Goal: Task Accomplishment & Management: Use online tool/utility

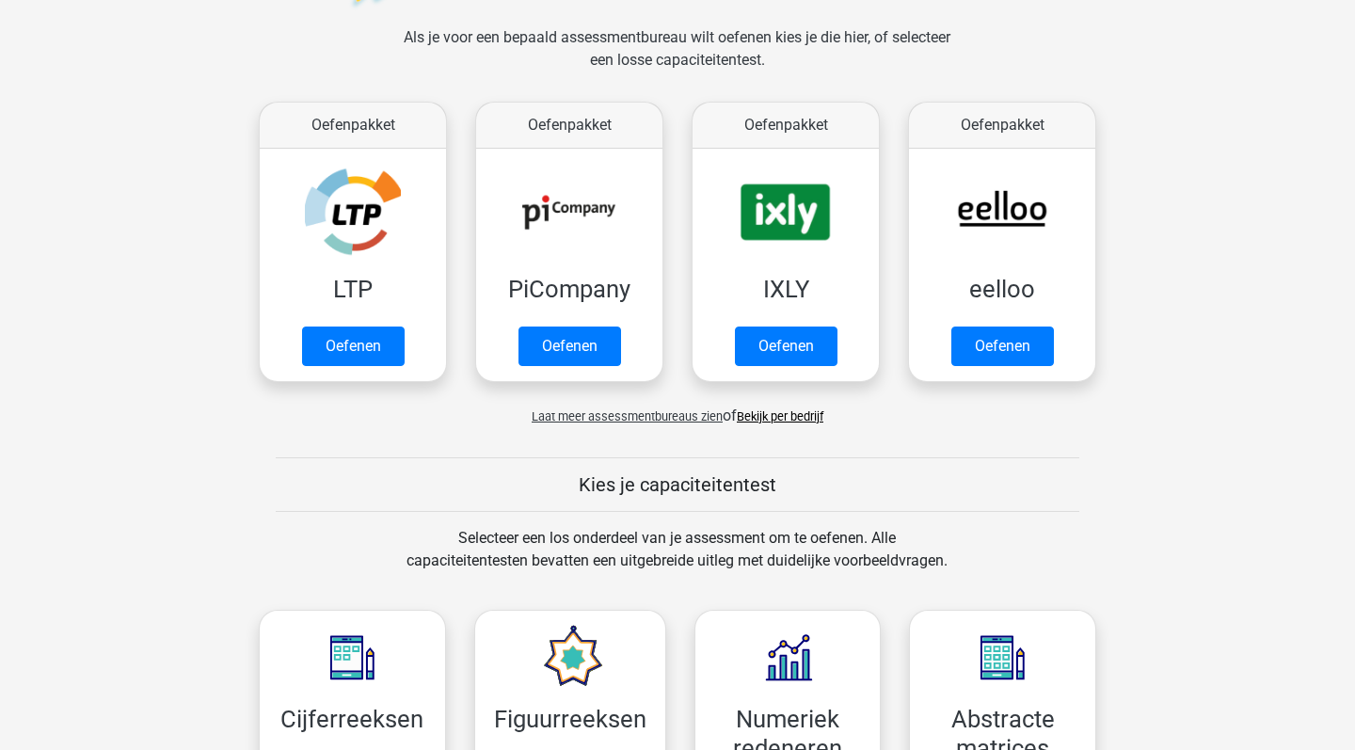
scroll to position [303, 0]
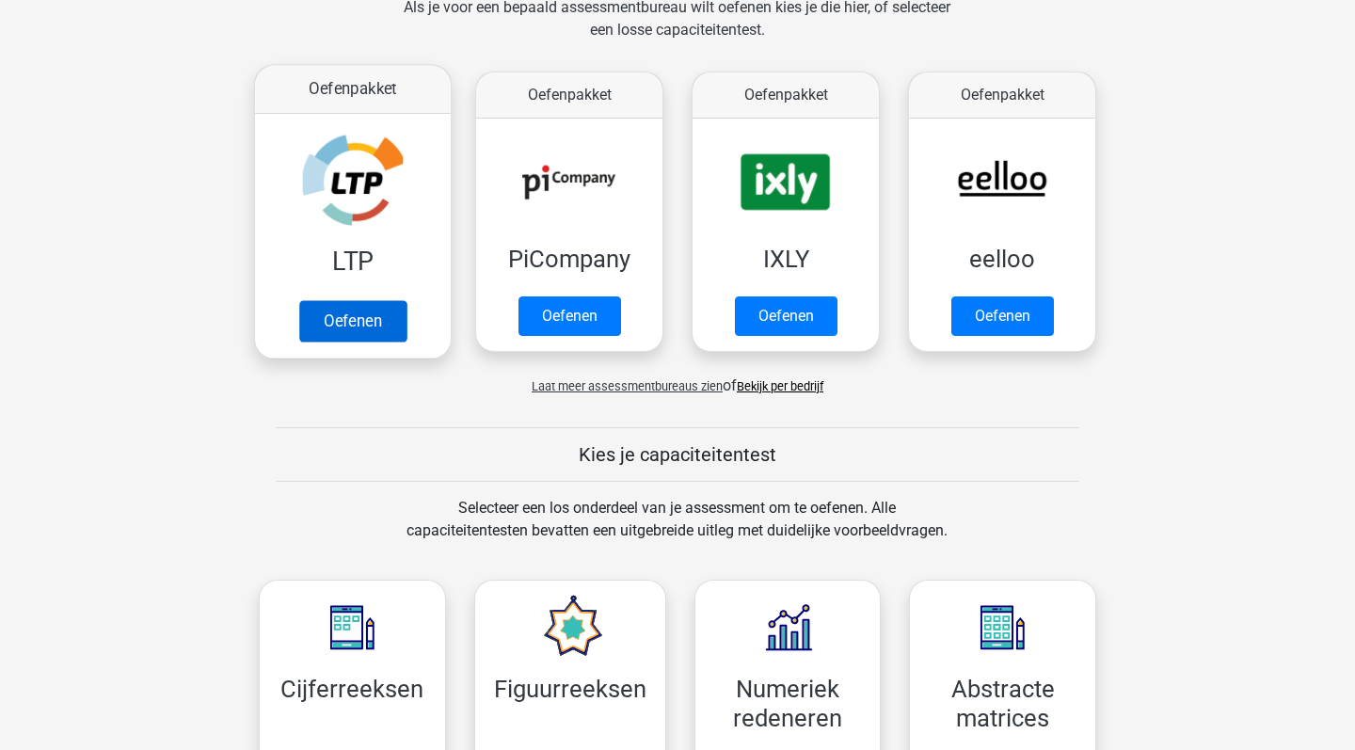
click at [407, 305] on link "Oefenen" at bounding box center [352, 320] width 107 height 41
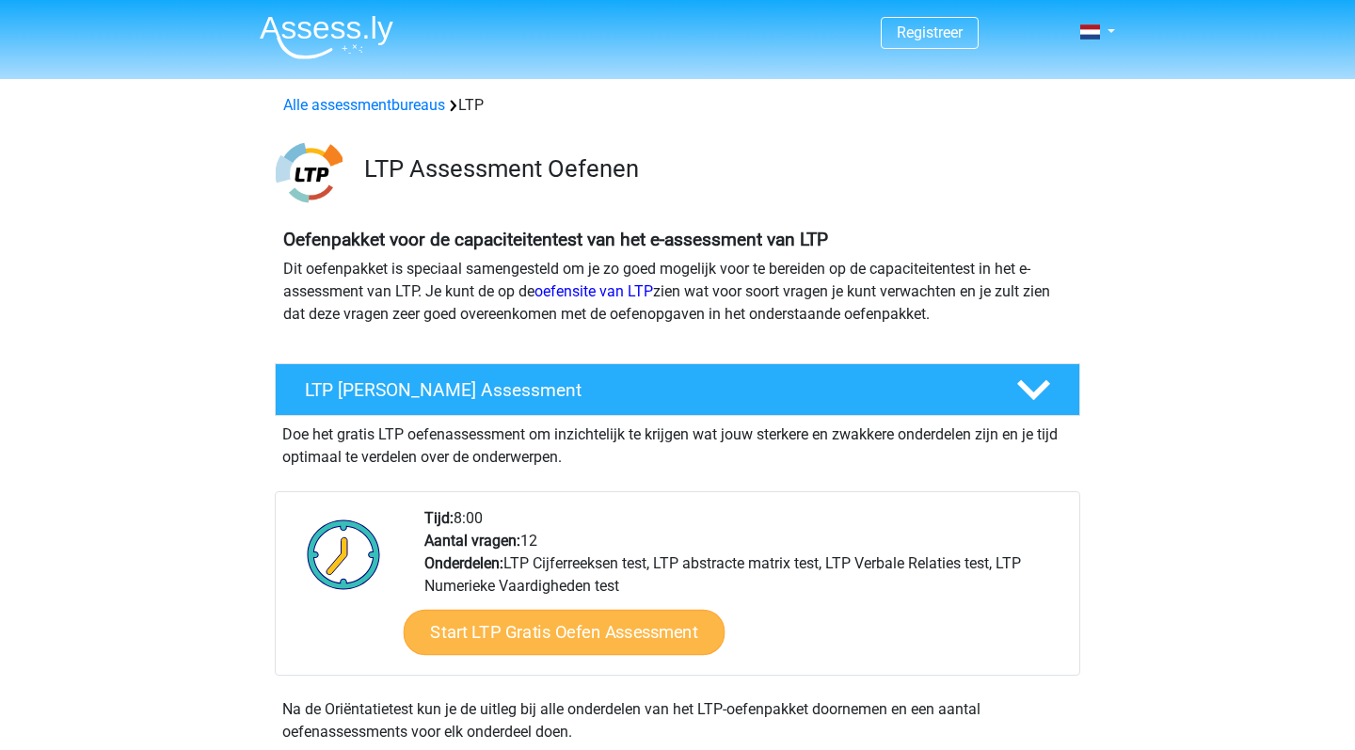
click at [581, 620] on link "Start LTP Gratis Oefen Assessment" at bounding box center [565, 632] width 322 height 45
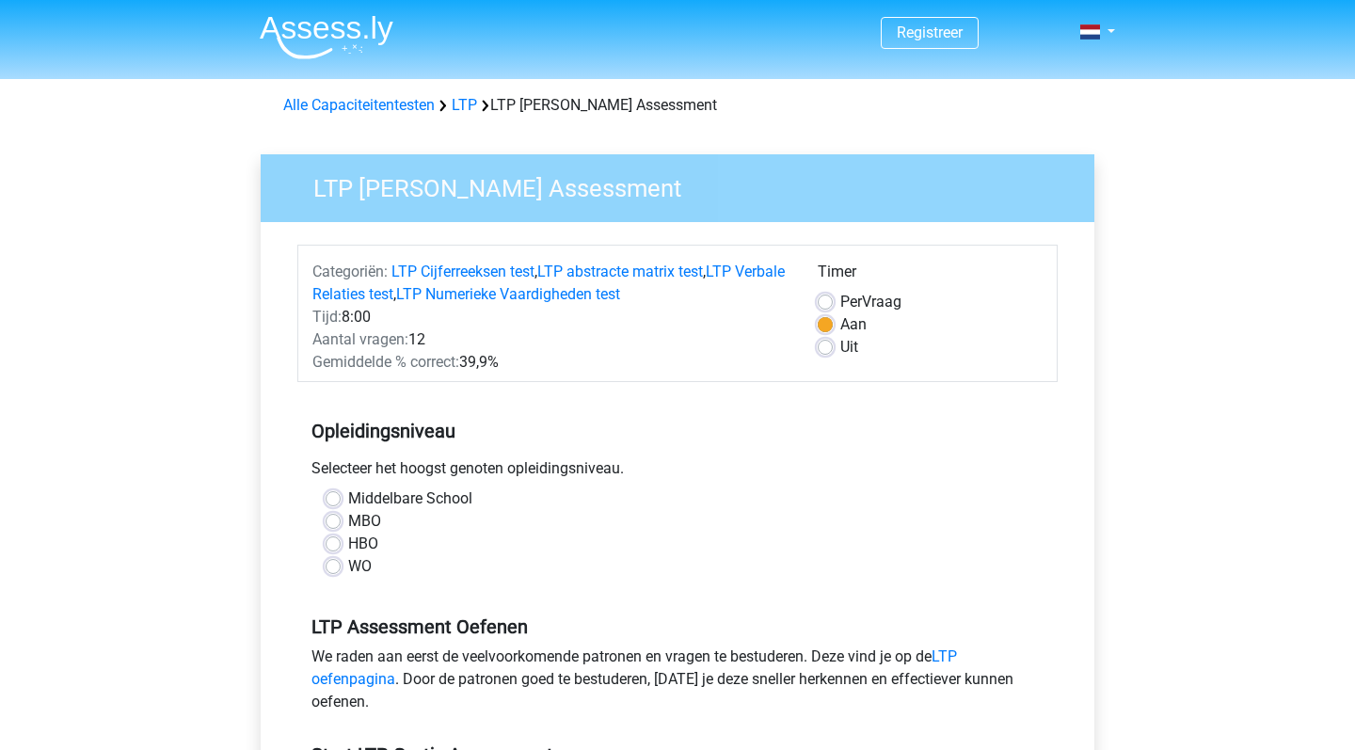
click at [348, 574] on label "WO" at bounding box center [360, 566] width 24 height 23
click at [339, 574] on input "WO" at bounding box center [333, 564] width 15 height 19
radio input "true"
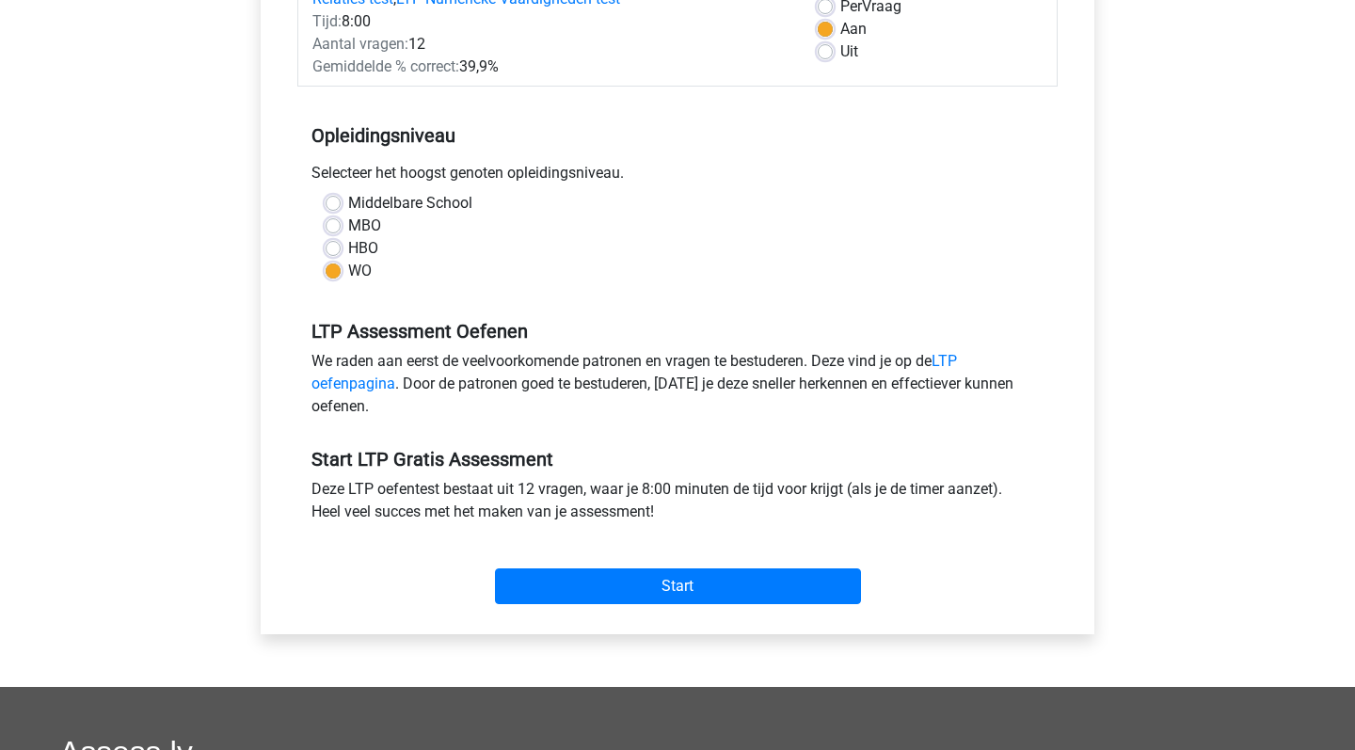
scroll to position [299, 0]
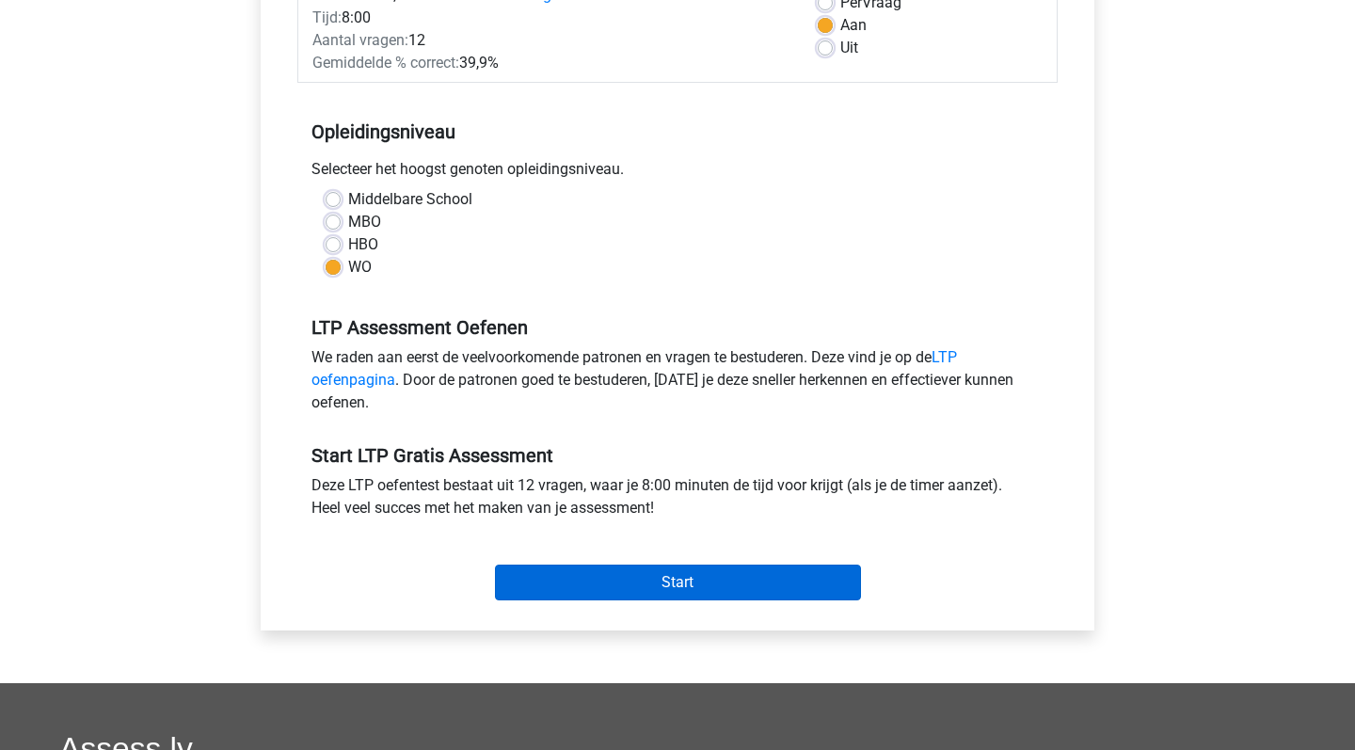
click at [585, 584] on input "Start" at bounding box center [678, 583] width 366 height 36
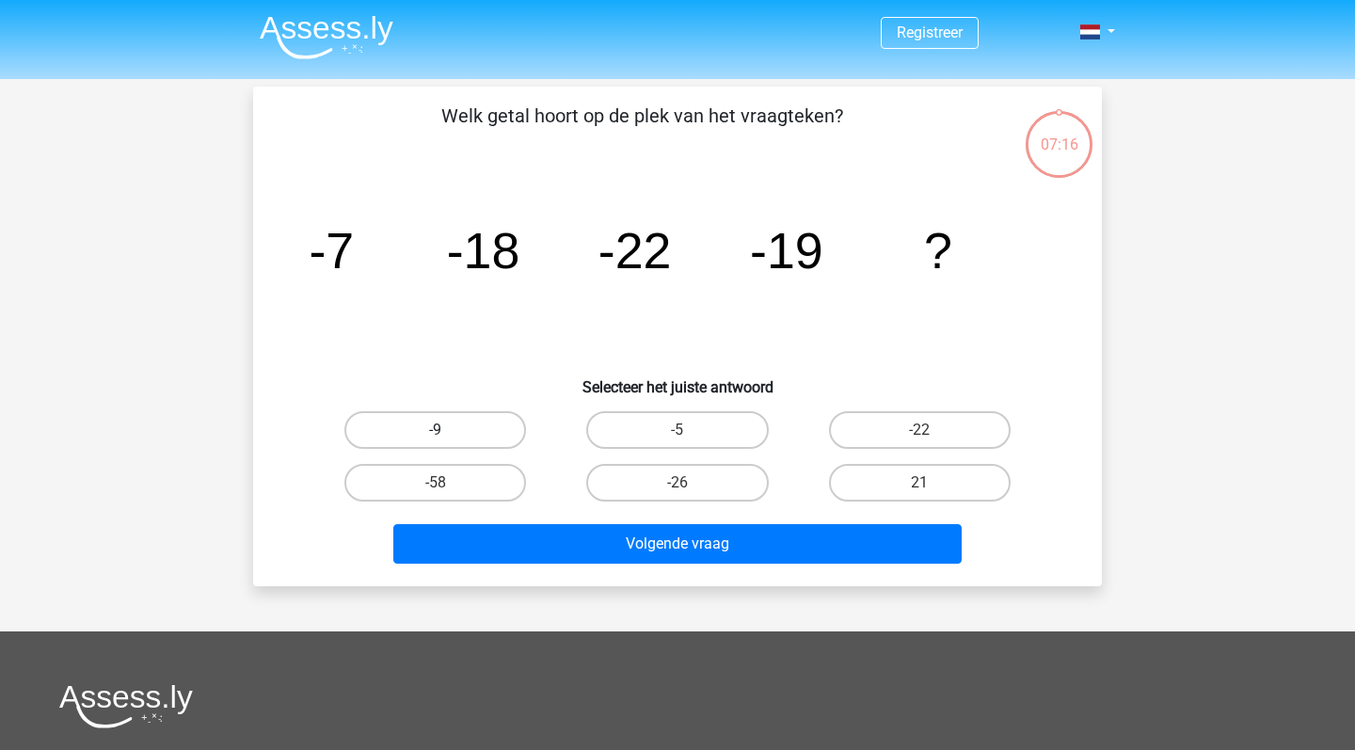
click at [466, 426] on label "-9" at bounding box center [435, 430] width 182 height 38
click at [448, 430] on input "-9" at bounding box center [442, 436] width 12 height 12
radio input "true"
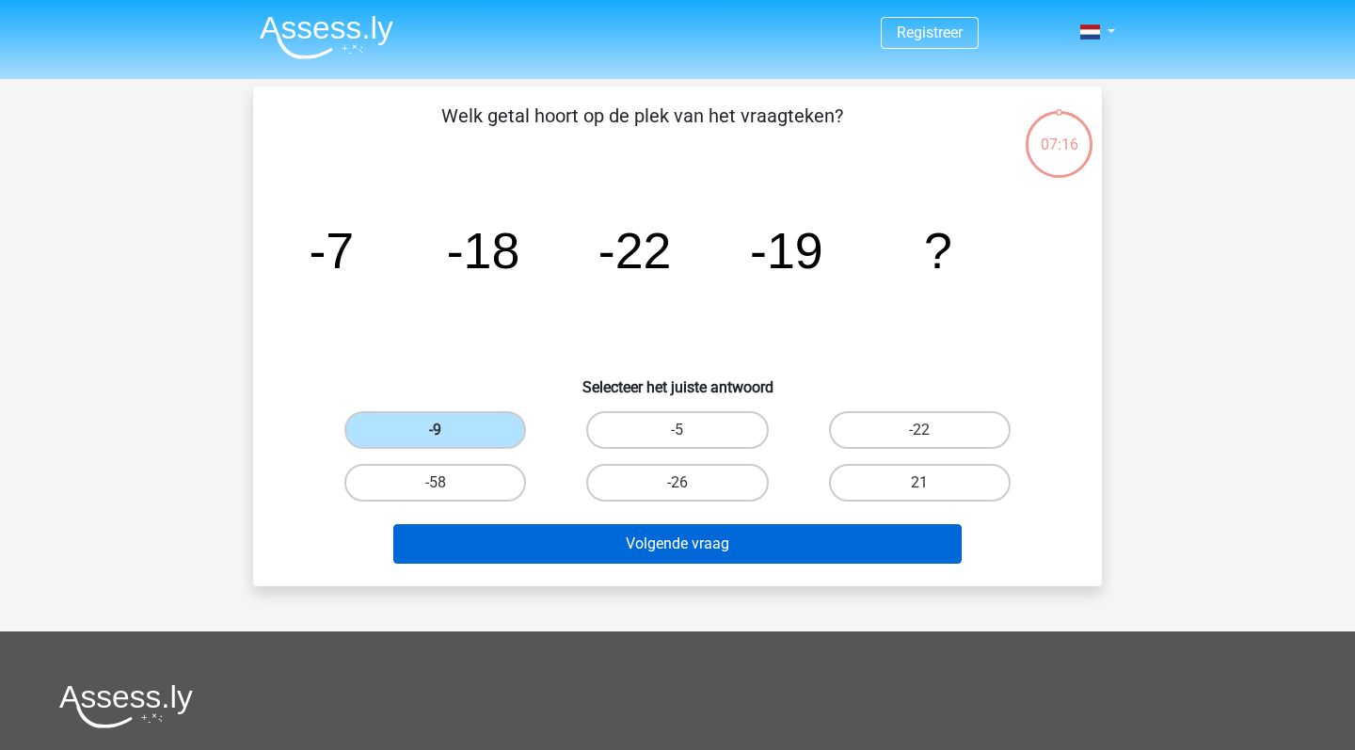
click at [591, 548] on button "Volgende vraag" at bounding box center [677, 544] width 569 height 40
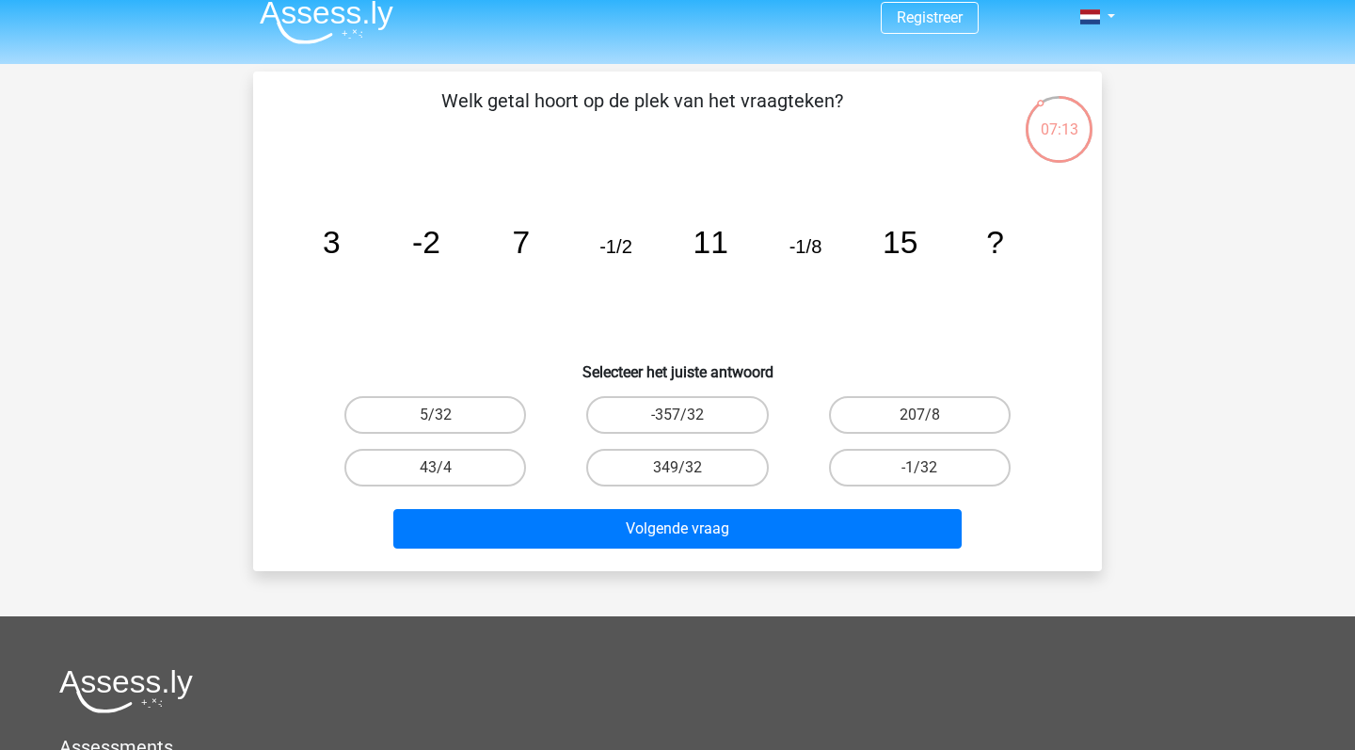
scroll to position [8, 0]
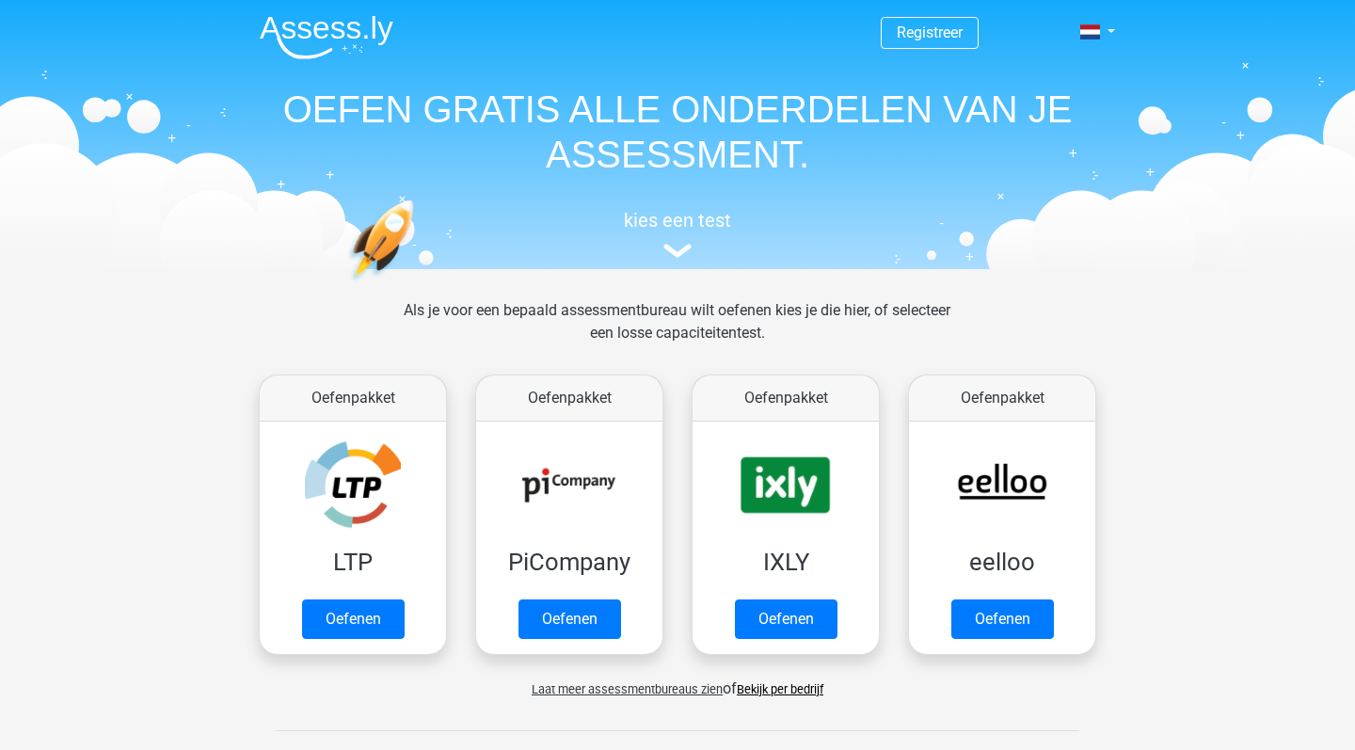
scroll to position [323, 0]
